Goal: Task Accomplishment & Management: Manage account settings

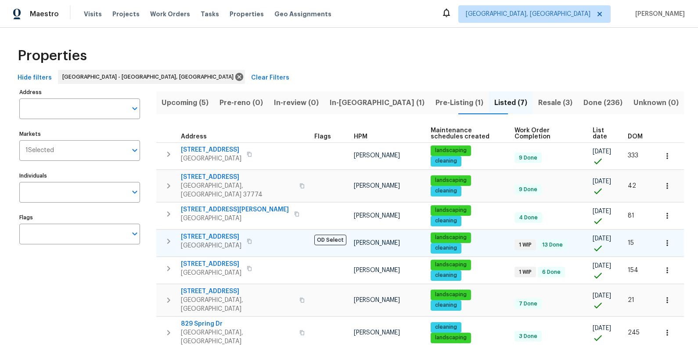
click at [249, 238] on icon "button" at bounding box center [249, 240] width 5 height 5
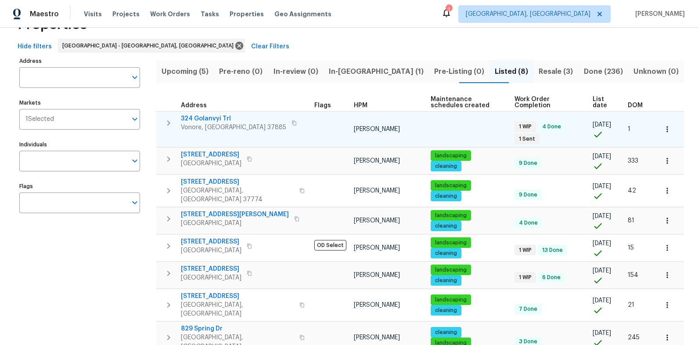
scroll to position [21, 0]
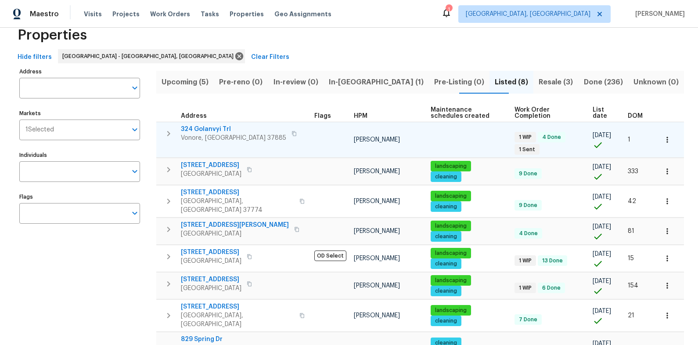
click at [198, 127] on span "324 Golanvyi Trl" at bounding box center [233, 129] width 105 height 9
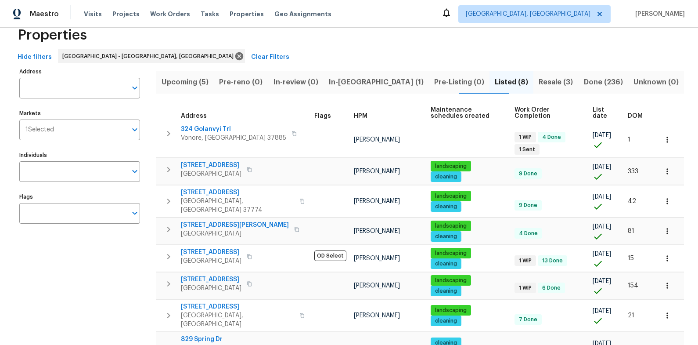
click at [203, 79] on span "Upcoming (5)" at bounding box center [185, 82] width 47 height 12
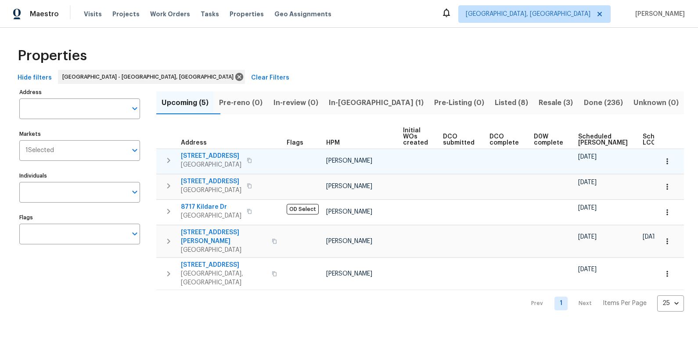
click at [213, 154] on span "7517 Barnbrook Ln" at bounding box center [211, 155] width 61 height 9
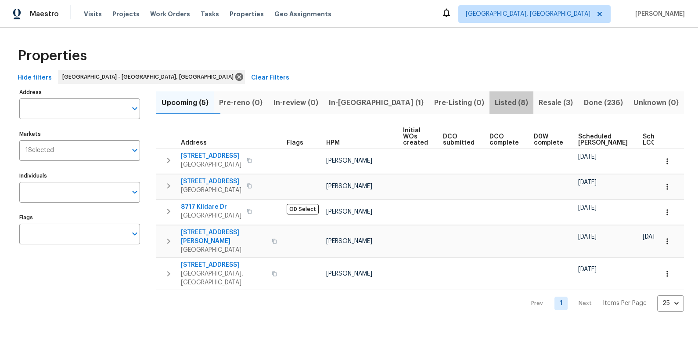
click at [495, 104] on span "Listed (8)" at bounding box center [511, 103] width 33 height 12
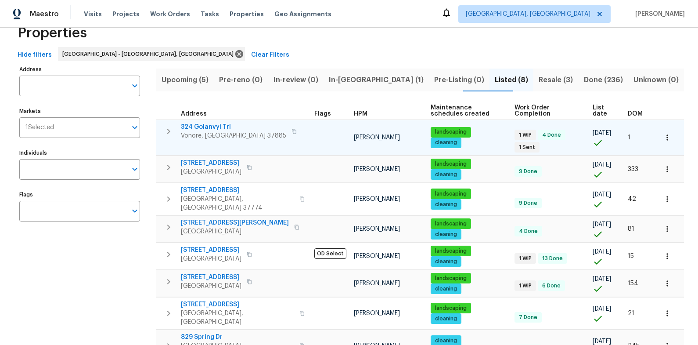
scroll to position [51, 0]
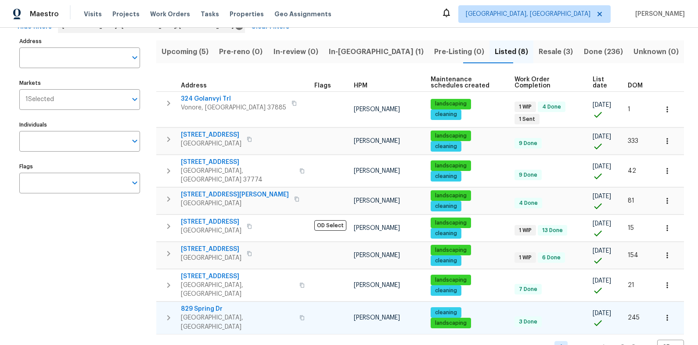
click at [197, 304] on span "829 Spring Dr" at bounding box center [237, 308] width 113 height 9
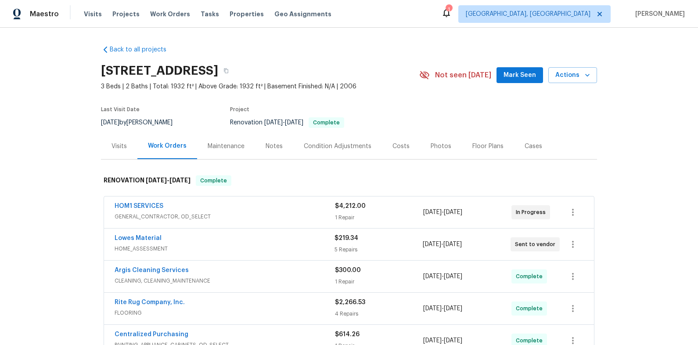
click at [238, 206] on div "HOM1 SERVICES" at bounding box center [225, 207] width 220 height 11
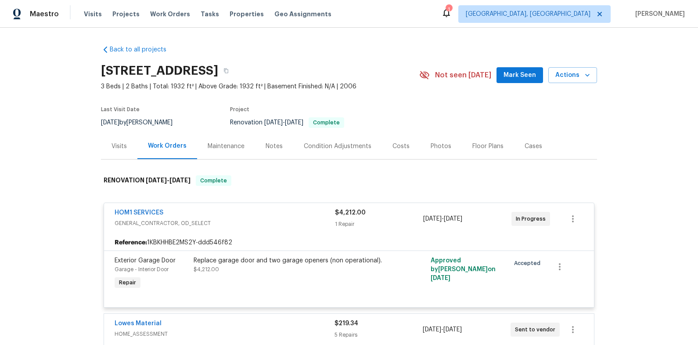
click at [198, 257] on div "Replace garage door and two garage openers (non operational)." at bounding box center [290, 260] width 192 height 9
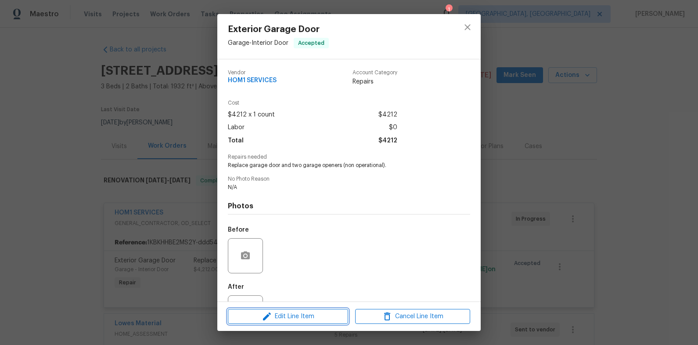
click at [310, 313] on span "Edit Line Item" at bounding box center [287, 316] width 115 height 11
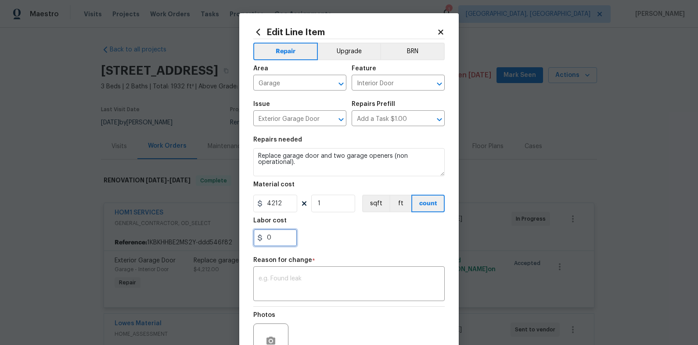
click at [281, 240] on input "0" at bounding box center [275, 238] width 44 height 18
type input "5"
type input "0"
click at [285, 201] on input "4212" at bounding box center [275, 203] width 44 height 18
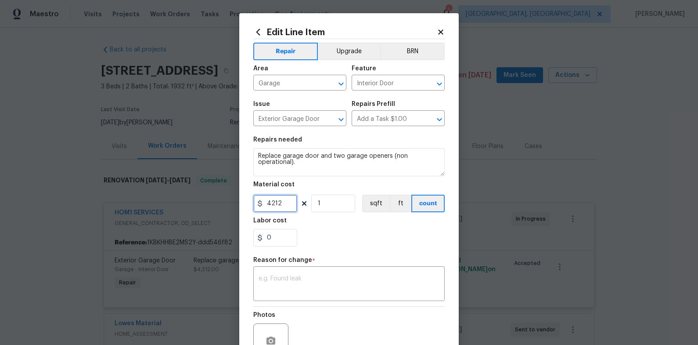
click at [285, 201] on input "4212" at bounding box center [275, 203] width 44 height 18
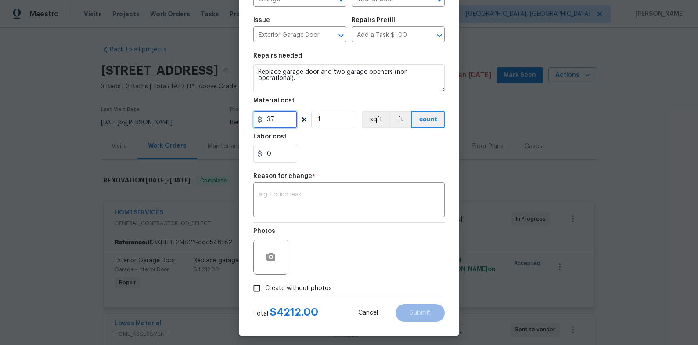
scroll to position [88, 0]
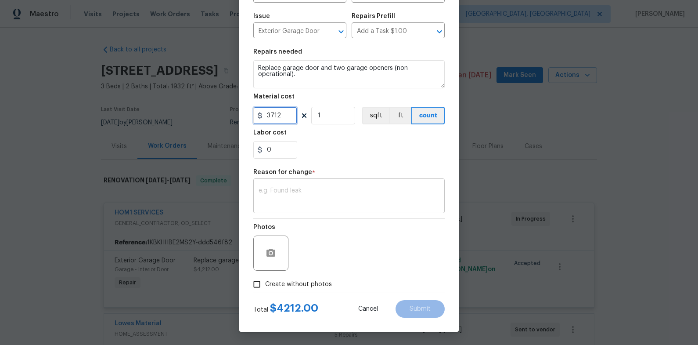
type input "3712"
click at [303, 199] on textarea at bounding box center [349, 196] width 181 height 18
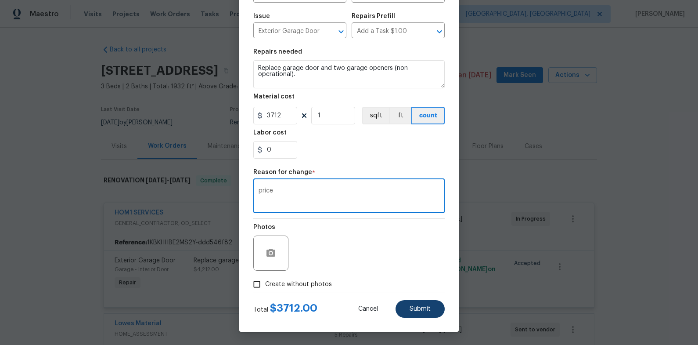
type textarea "price"
click at [404, 308] on button "Submit" at bounding box center [420, 309] width 49 height 18
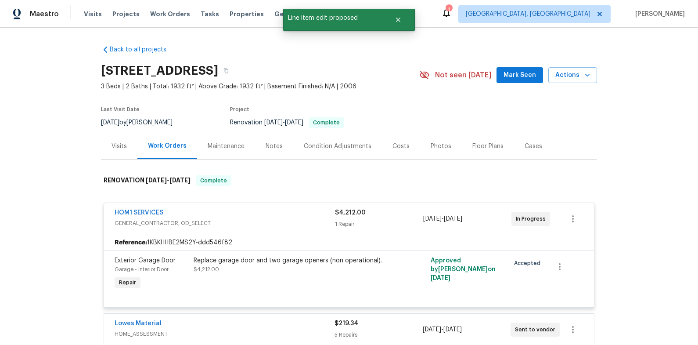
scroll to position [0, 0]
click at [152, 208] on span "HOM1 SERVICES" at bounding box center [139, 212] width 49 height 9
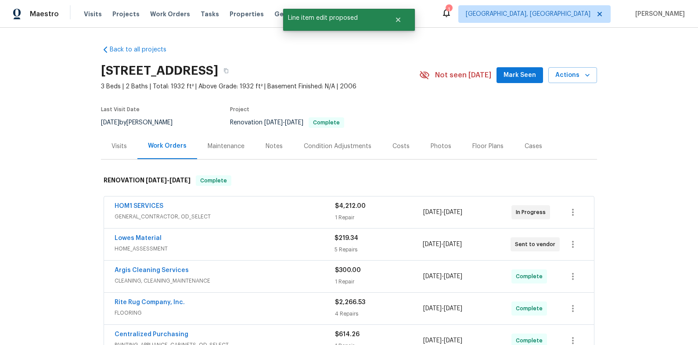
click at [146, 202] on span "HOM1 SERVICES" at bounding box center [139, 206] width 49 height 9
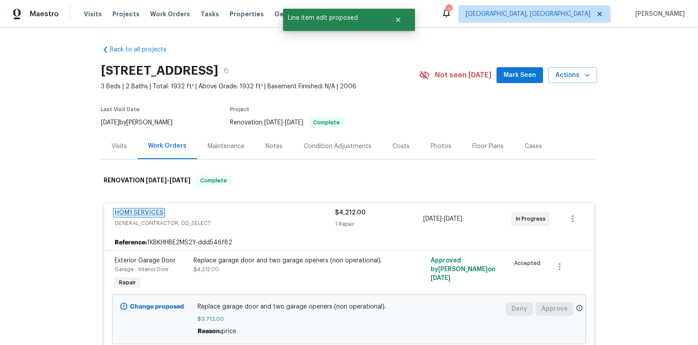
click at [147, 214] on link "HOM1 SERVICES" at bounding box center [139, 212] width 49 height 6
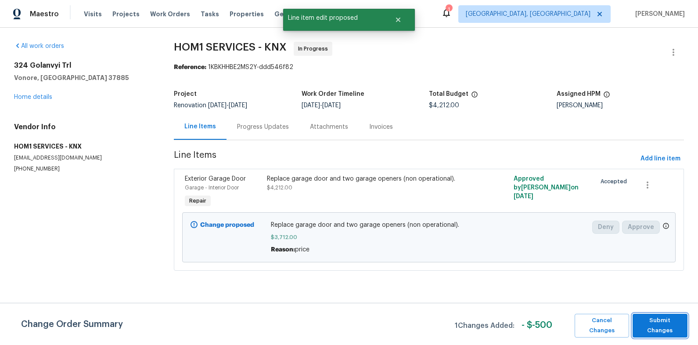
click at [662, 324] on span "Submit Changes" at bounding box center [660, 325] width 46 height 20
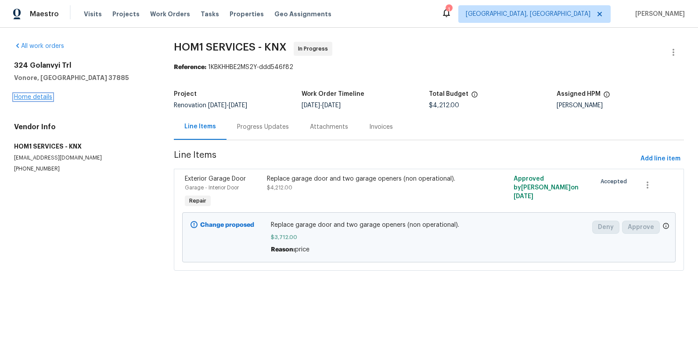
click at [47, 97] on link "Home details" at bounding box center [33, 97] width 38 height 6
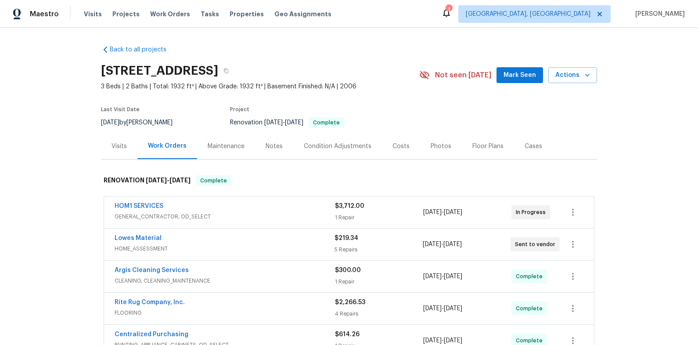
click at [267, 150] on div "Notes" at bounding box center [274, 146] width 17 height 9
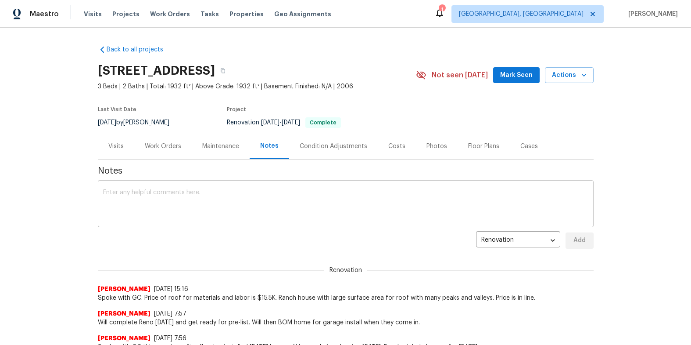
click at [277, 189] on div "x ​" at bounding box center [346, 204] width 496 height 45
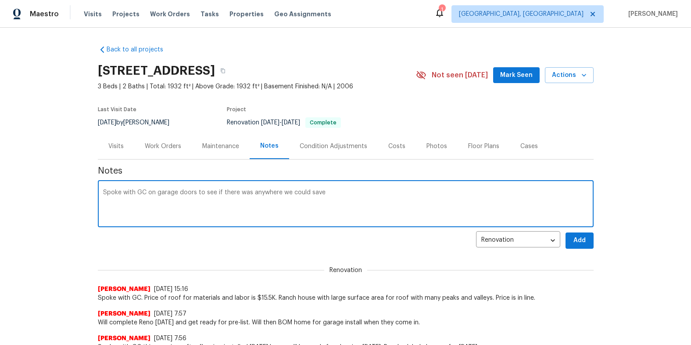
click at [193, 191] on textarea "Spoke with GC on garage doors to see if there was anywhere we could save" at bounding box center [346, 204] width 486 height 31
click at [381, 197] on textarea "Spoke with GC on garage door and opener to see if there was anywhere we could s…" at bounding box center [346, 204] width 486 height 31
click at [436, 191] on textarea "Spoke with GC on garage door and opener to see if there was anywhere we could s…" at bounding box center [346, 204] width 486 height 31
type textarea "Spoke with GC on garage door and opener to see if there was anywhere we could s…"
click at [577, 243] on span "Add" at bounding box center [580, 240] width 14 height 11
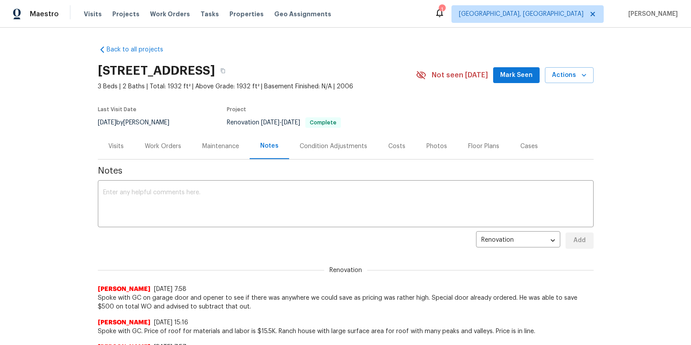
click at [443, 12] on icon at bounding box center [439, 13] width 7 height 9
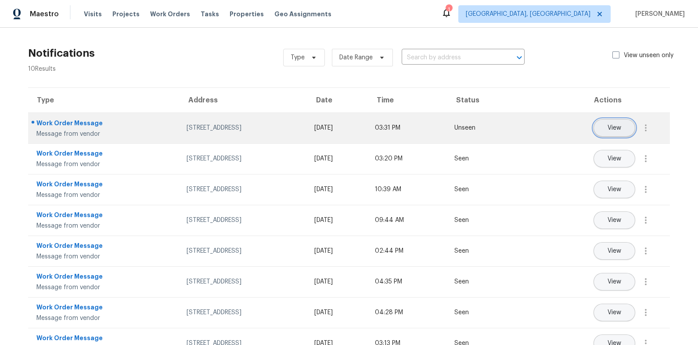
click at [608, 128] on span "View" at bounding box center [615, 128] width 14 height 7
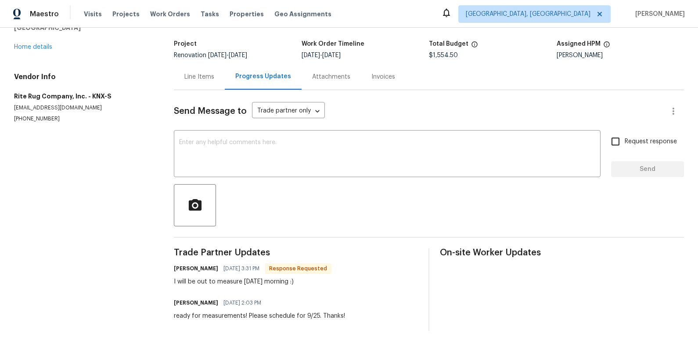
scroll to position [57, 0]
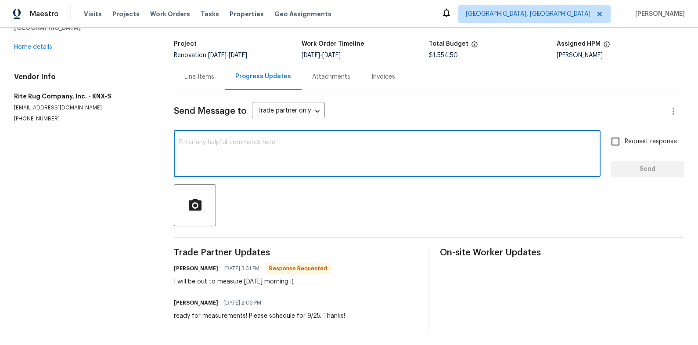
click at [353, 146] on textarea at bounding box center [387, 154] width 416 height 31
type textarea "Thanks!"
click at [631, 164] on span "Send" at bounding box center [647, 169] width 59 height 11
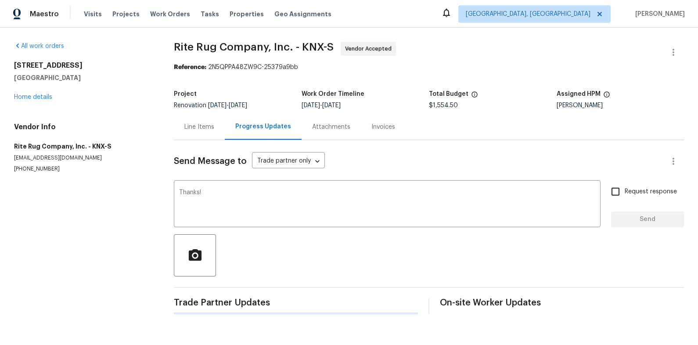
scroll to position [0, 0]
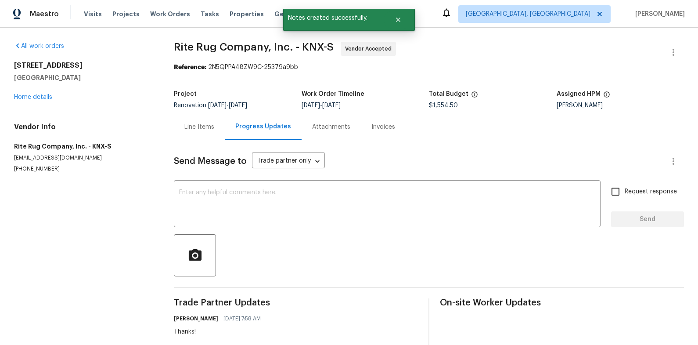
click at [20, 100] on div "411 S Maple St Maryville, TN 37803 Home details" at bounding box center [83, 81] width 139 height 40
click at [20, 97] on link "Home details" at bounding box center [33, 97] width 38 height 6
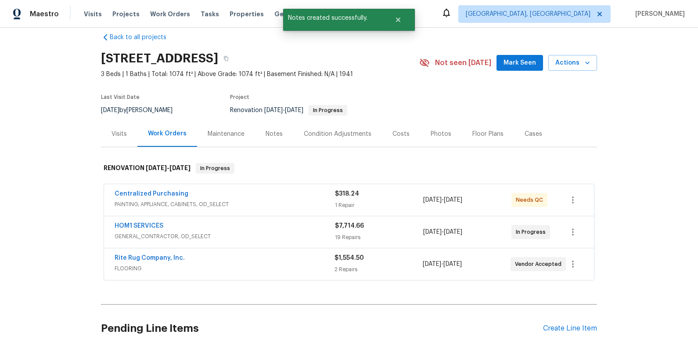
scroll to position [22, 0]
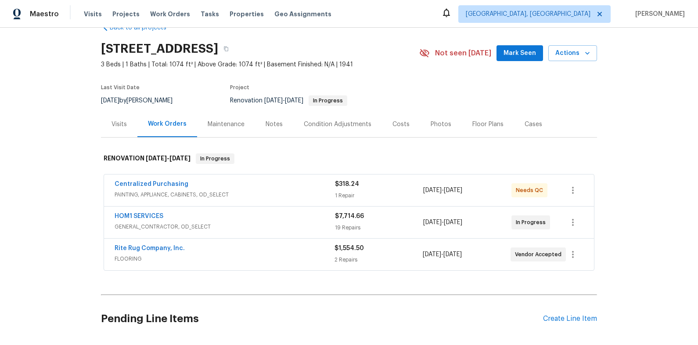
click at [382, 126] on div "Costs" at bounding box center [401, 124] width 38 height 26
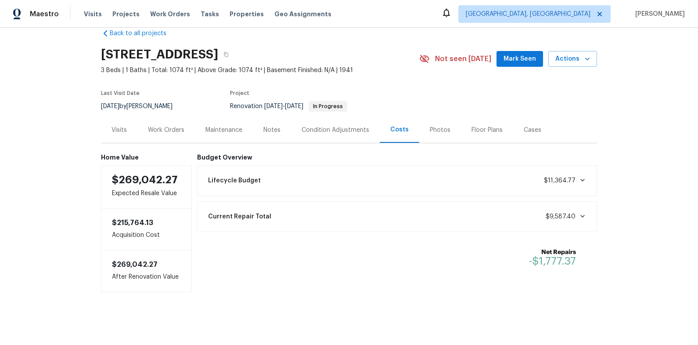
scroll to position [22, 0]
click at [171, 126] on div "Work Orders" at bounding box center [166, 130] width 36 height 9
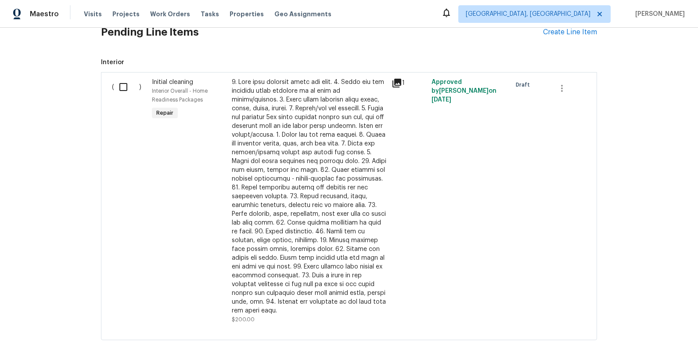
scroll to position [306, 0]
click at [116, 94] on input "checkbox" at bounding box center [126, 89] width 25 height 18
checkbox input "true"
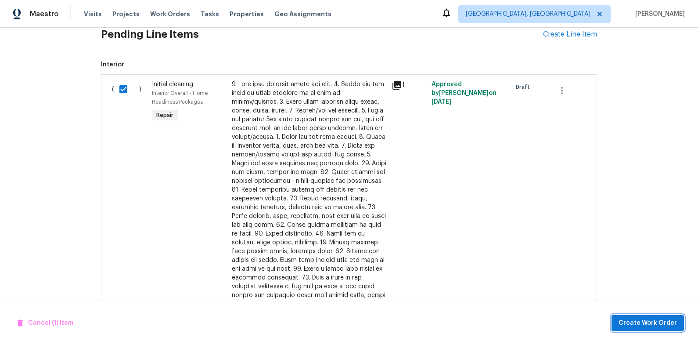
click at [631, 322] on span "Create Work Order" at bounding box center [648, 322] width 58 height 11
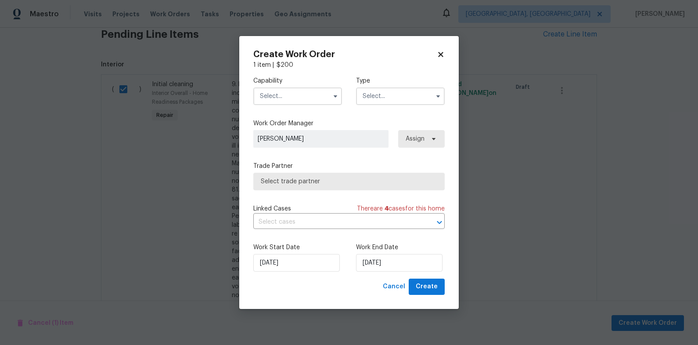
click at [280, 97] on input "text" at bounding box center [297, 96] width 89 height 18
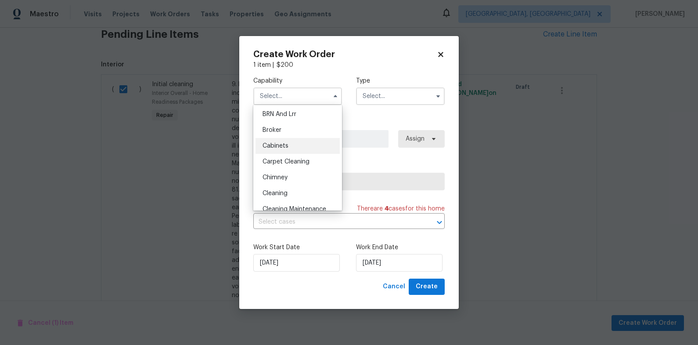
scroll to position [59, 0]
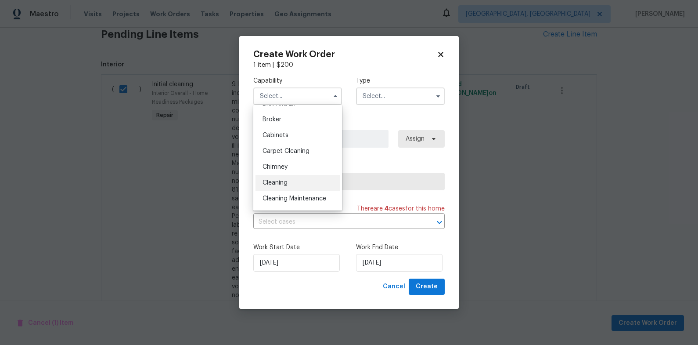
click at [307, 179] on div "Cleaning" at bounding box center [298, 183] width 84 height 16
type input "Cleaning"
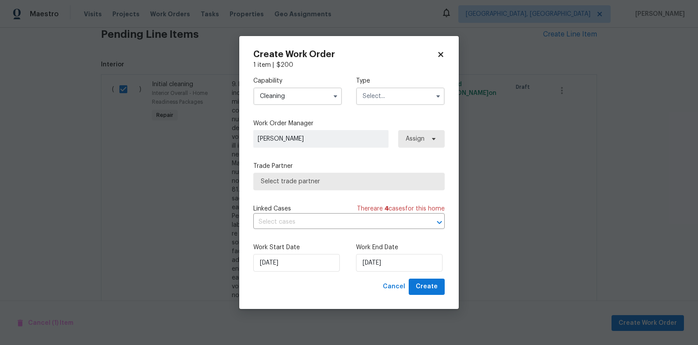
click at [385, 94] on input "text" at bounding box center [400, 96] width 89 height 18
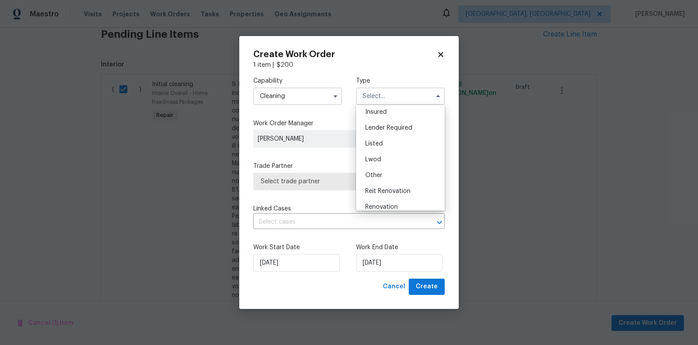
scroll to position [104, 0]
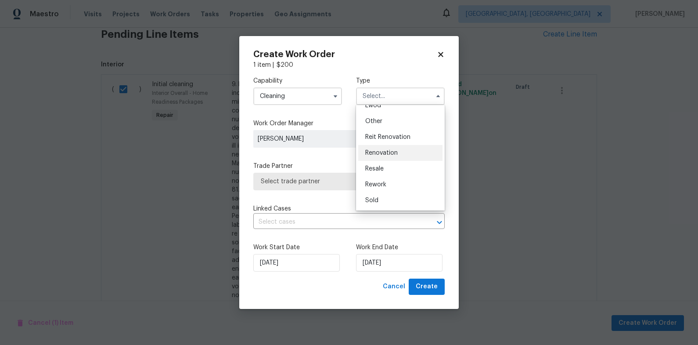
click at [410, 154] on div "Renovation" at bounding box center [400, 153] width 84 height 16
type input "Renovation"
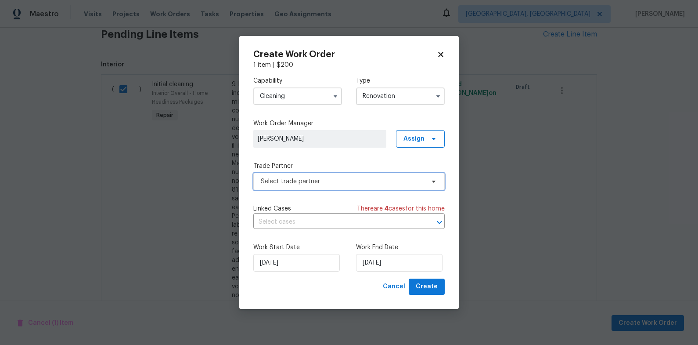
click at [382, 178] on span "Select trade partner" at bounding box center [343, 181] width 164 height 9
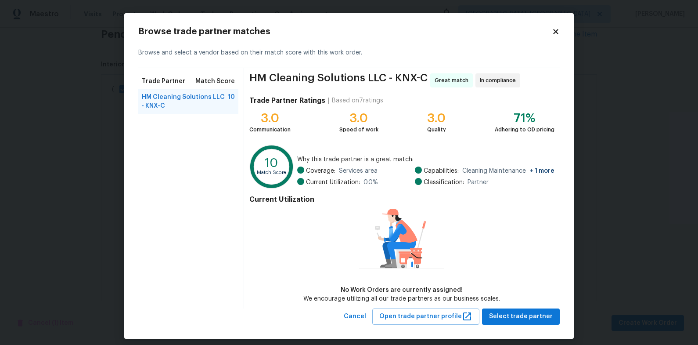
click at [555, 34] on icon at bounding box center [556, 32] width 8 height 8
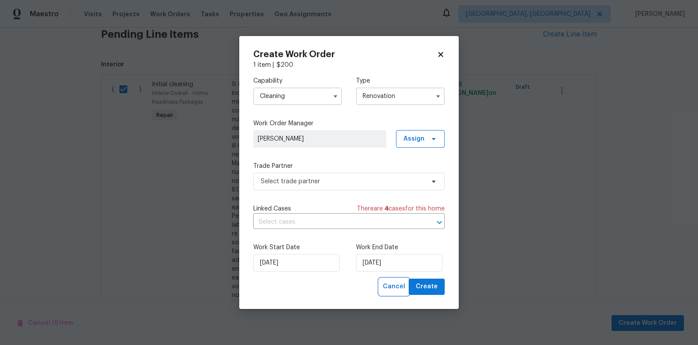
click at [393, 288] on span "Cancel" at bounding box center [394, 286] width 22 height 11
checkbox input "false"
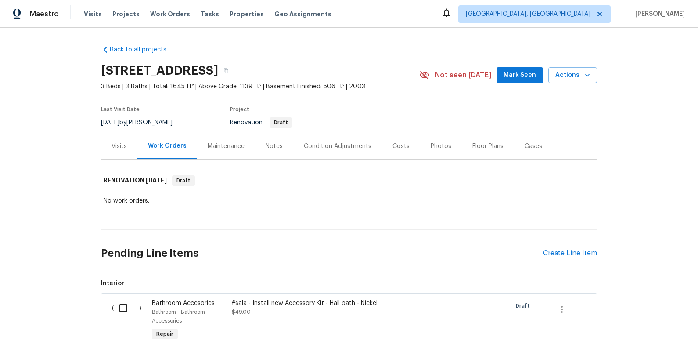
click at [396, 146] on div "Costs" at bounding box center [400, 146] width 17 height 9
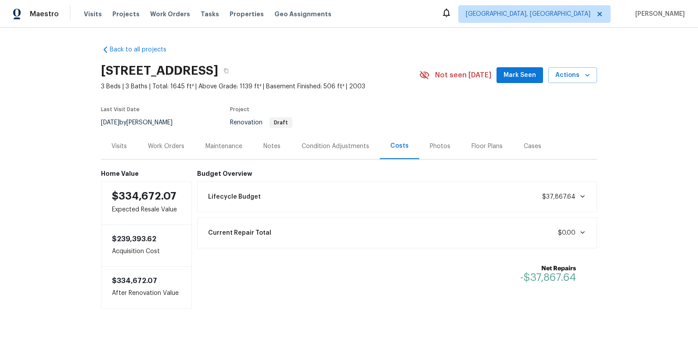
click at [151, 149] on div "Work Orders" at bounding box center [166, 146] width 36 height 9
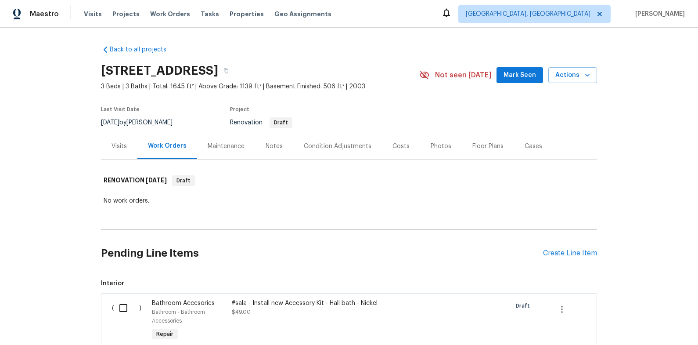
click at [396, 147] on div "Costs" at bounding box center [400, 146] width 17 height 9
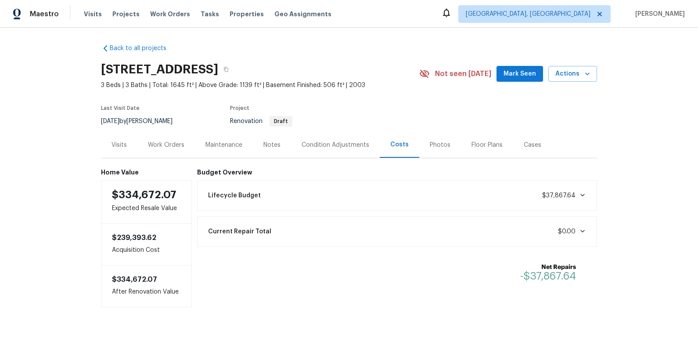
scroll to position [2, 0]
click at [362, 140] on div "Condition Adjustments" at bounding box center [336, 144] width 68 height 9
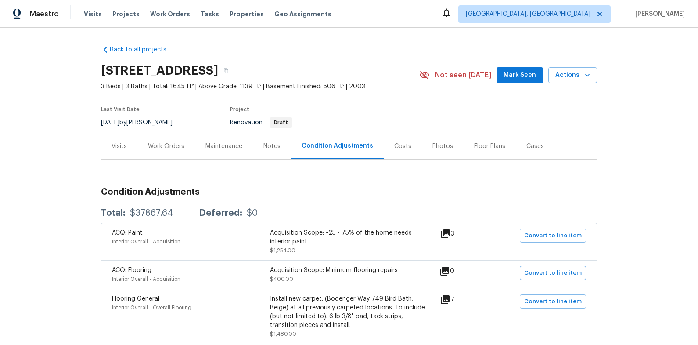
click at [124, 144] on div "Visits" at bounding box center [119, 146] width 36 height 26
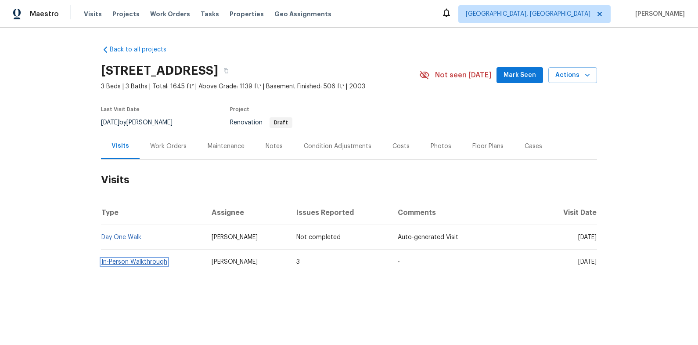
click at [148, 260] on link "In-Person Walkthrough" at bounding box center [134, 262] width 66 height 6
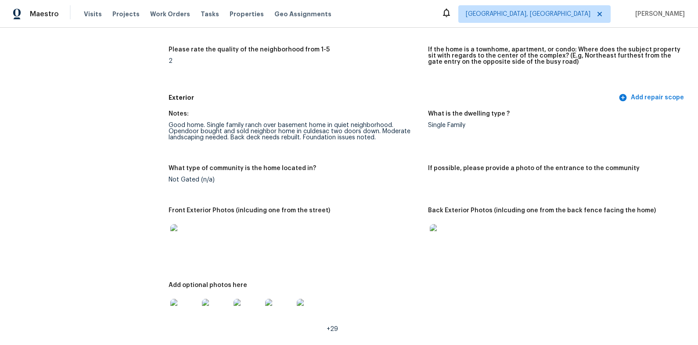
scroll to position [292, 0]
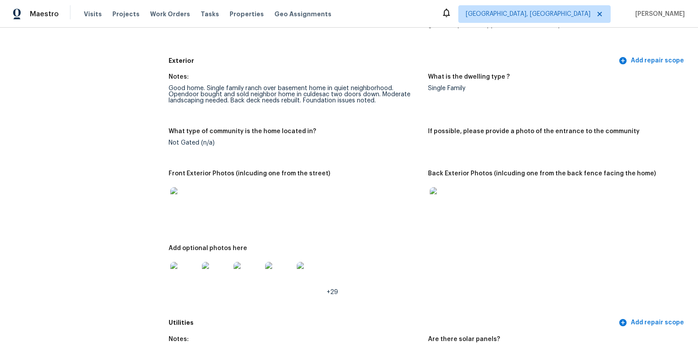
click at [188, 205] on img at bounding box center [184, 201] width 28 height 28
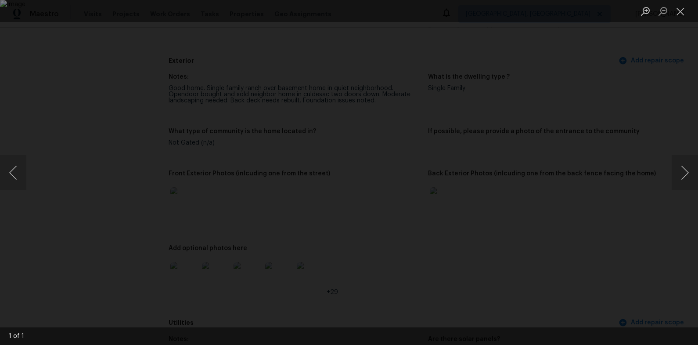
click at [607, 237] on div "Lightbox" at bounding box center [349, 172] width 698 height 345
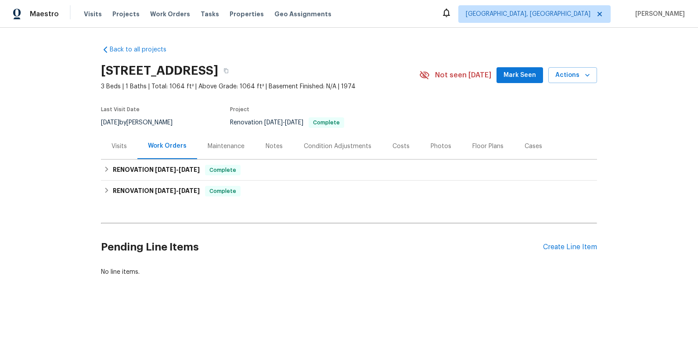
click at [238, 142] on div "Maintenance" at bounding box center [226, 146] width 37 height 9
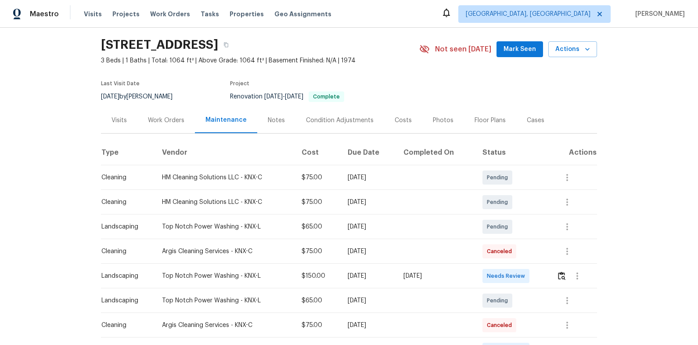
scroll to position [43, 0]
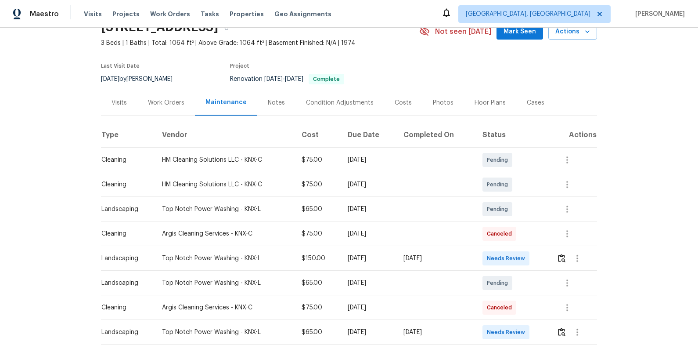
click at [451, 259] on div "[DATE]" at bounding box center [435, 258] width 65 height 9
click at [565, 256] on img "button" at bounding box center [561, 258] width 7 height 8
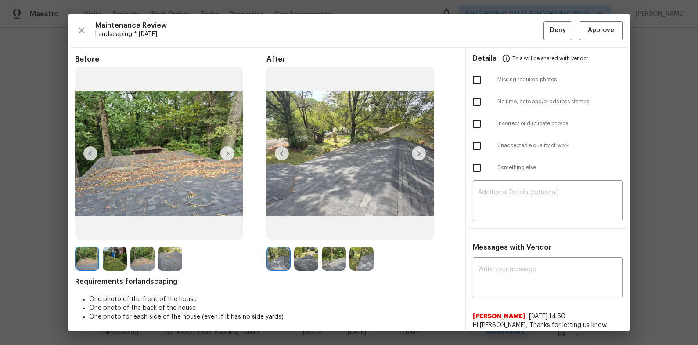
click at [421, 155] on img at bounding box center [419, 153] width 14 height 14
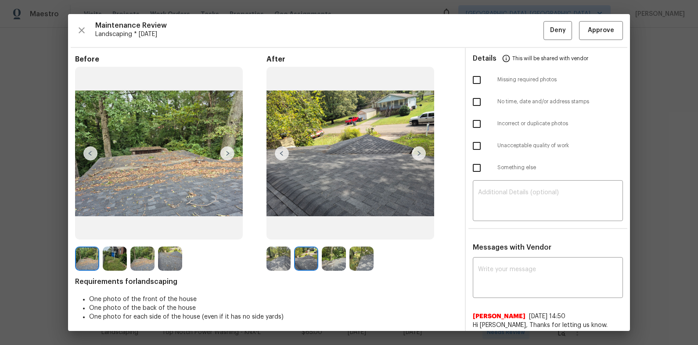
click at [421, 155] on img at bounding box center [419, 153] width 14 height 14
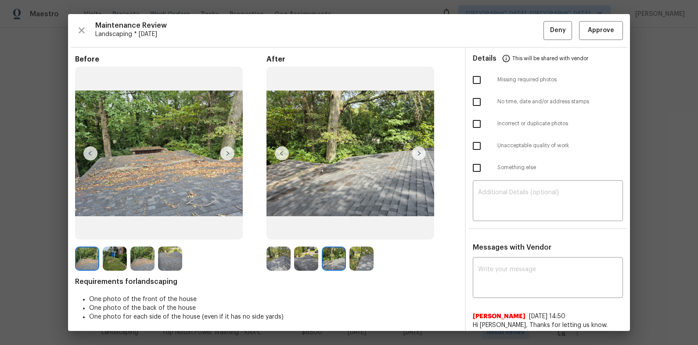
click at [421, 155] on img at bounding box center [419, 153] width 14 height 14
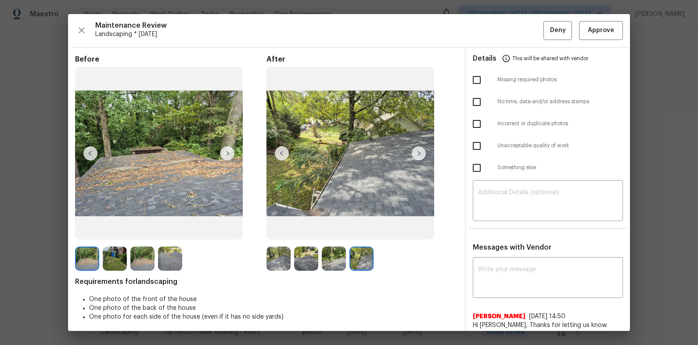
click at [421, 155] on img at bounding box center [419, 153] width 14 height 14
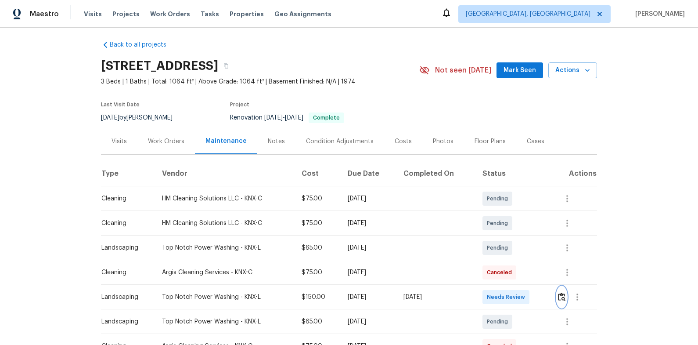
scroll to position [0, 0]
